Goal: Task Accomplishment & Management: Use online tool/utility

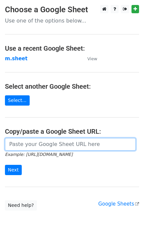
drag, startPoint x: 26, startPoint y: 141, endPoint x: 35, endPoint y: 145, distance: 9.9
click at [26, 141] on input "url" at bounding box center [70, 144] width 131 height 13
click at [46, 141] on input "url" at bounding box center [70, 144] width 131 height 13
type input "https://docs.google.com/spreadsheets/d/1NSPy5y9XraHPasg8dEzu-ngu0Ro3lXZEEAXZcNX…"
click at [39, 142] on input "url" at bounding box center [70, 144] width 131 height 13
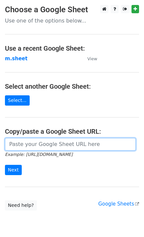
click at [34, 145] on input "url" at bounding box center [70, 144] width 131 height 13
type input "https://docs.google.com/spreadsheets/d/1NSPy5y9XraHPasg8dEzu-ngu0Ro3lXZEEAXZcNX…"
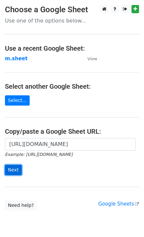
click at [13, 170] on input "Next" at bounding box center [13, 170] width 17 height 10
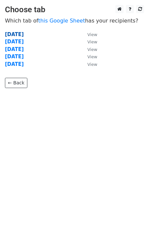
click at [15, 33] on strong "Monday" at bounding box center [14, 34] width 19 height 6
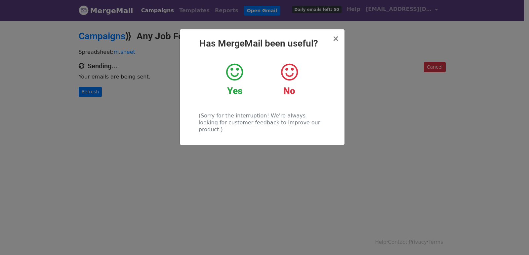
click at [93, 89] on div "× Has MergeMail been useful? Yes No (Sorry for the interruption! We're always l…" at bounding box center [264, 138] width 529 height 236
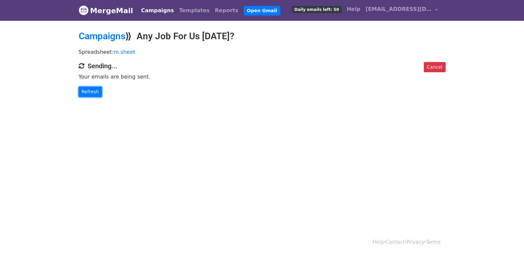
click at [93, 89] on link "Refresh" at bounding box center [90, 92] width 23 height 10
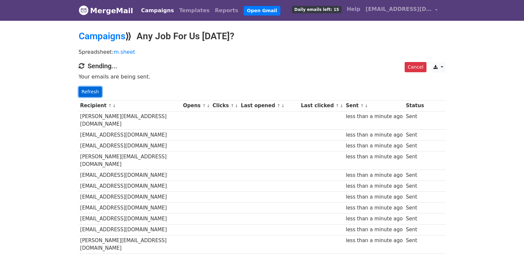
click at [92, 91] on link "Refresh" at bounding box center [90, 92] width 23 height 10
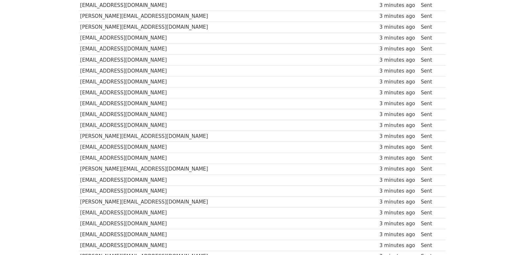
scroll to position [460, 0]
